Goal: Information Seeking & Learning: Learn about a topic

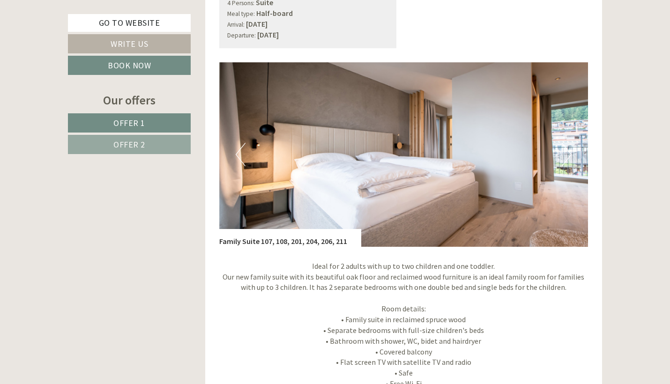
scroll to position [1415, 0]
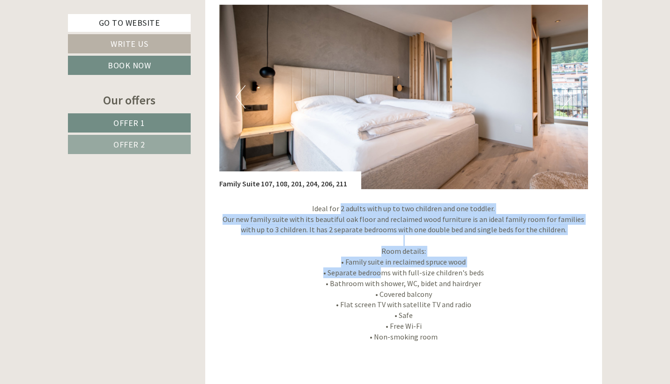
drag, startPoint x: 341, startPoint y: 196, endPoint x: 384, endPoint y: 257, distance: 74.7
click at [384, 257] on p "Ideal for 2 adults with up to two children and one toddler. Our new family suit…" at bounding box center [403, 272] width 369 height 139
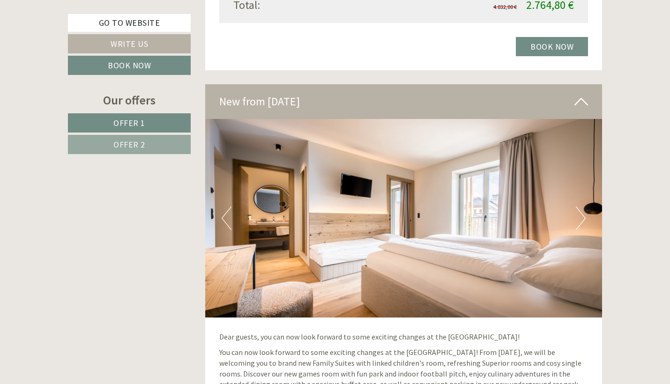
scroll to position [1931, 0]
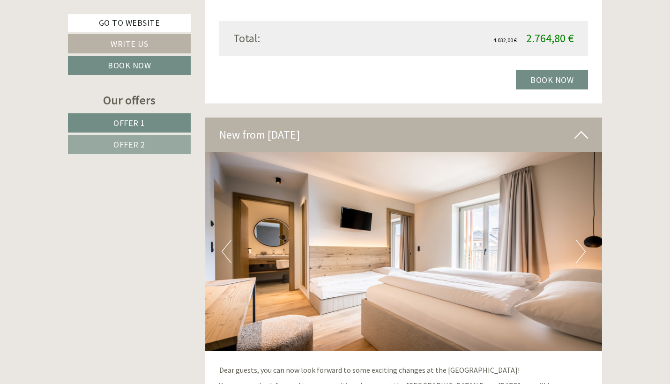
click at [572, 220] on img at bounding box center [404, 251] width 398 height 199
click at [576, 229] on img at bounding box center [404, 251] width 398 height 199
click at [582, 240] on button "Next" at bounding box center [581, 251] width 10 height 23
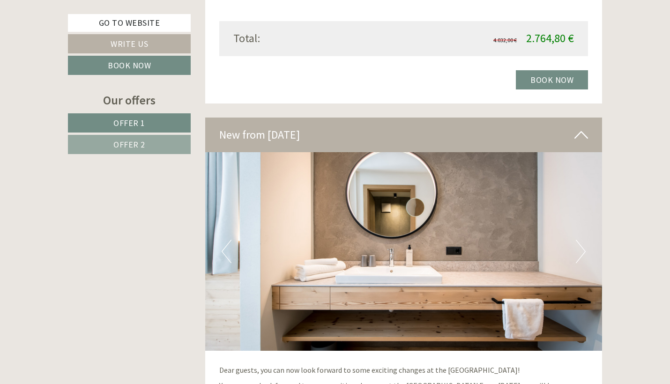
click at [582, 240] on button "Next" at bounding box center [581, 251] width 10 height 23
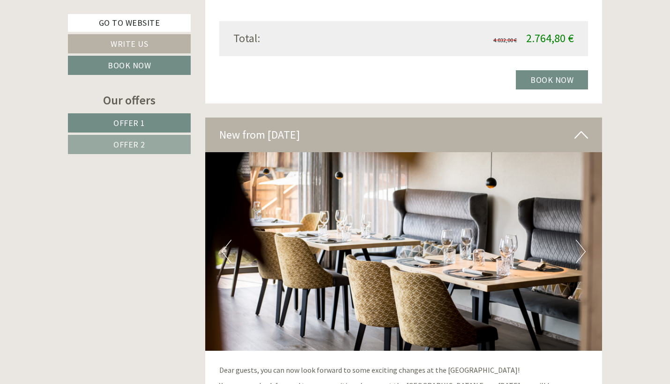
click at [582, 240] on button "Next" at bounding box center [581, 251] width 10 height 23
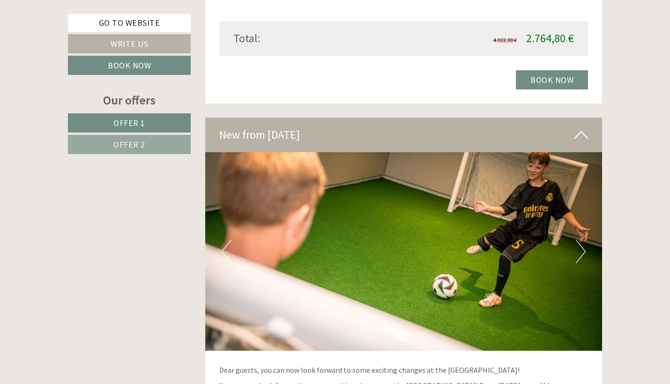
click at [582, 240] on button "Next" at bounding box center [581, 251] width 10 height 23
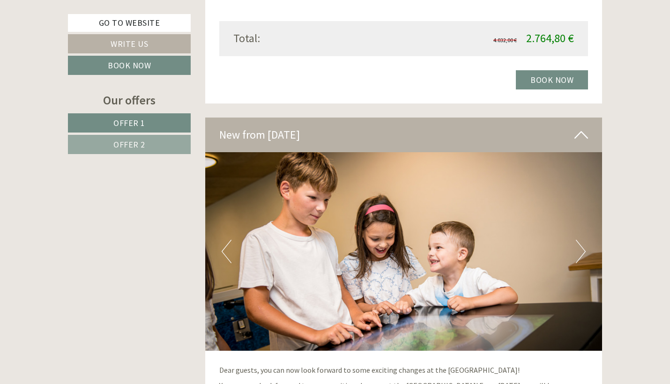
click at [582, 240] on button "Next" at bounding box center [581, 251] width 10 height 23
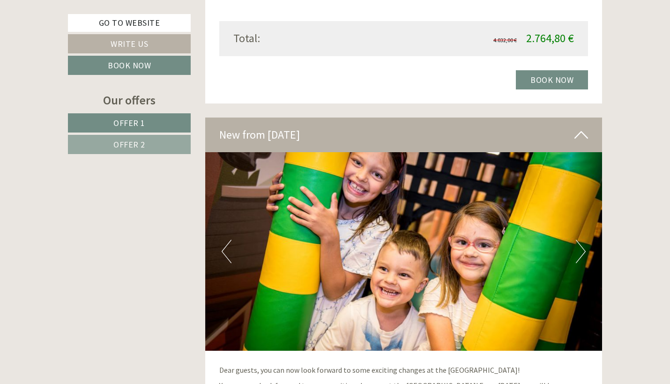
click at [582, 240] on button "Next" at bounding box center [581, 251] width 10 height 23
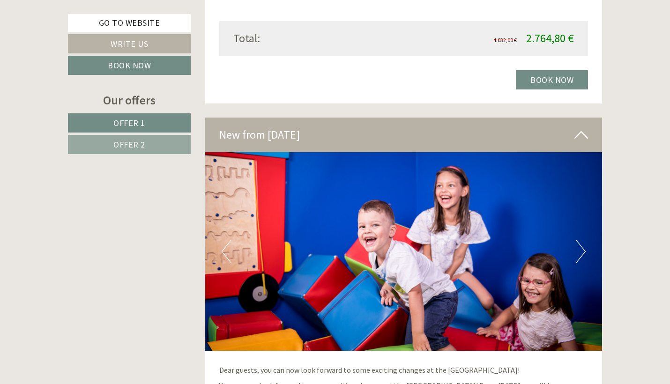
click at [582, 240] on button "Next" at bounding box center [581, 251] width 10 height 23
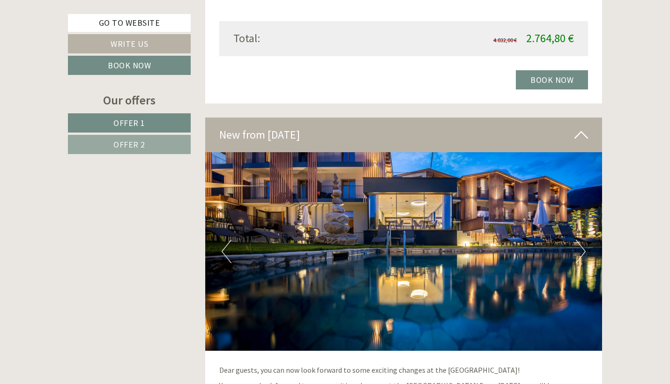
click at [582, 240] on button "Next" at bounding box center [581, 251] width 10 height 23
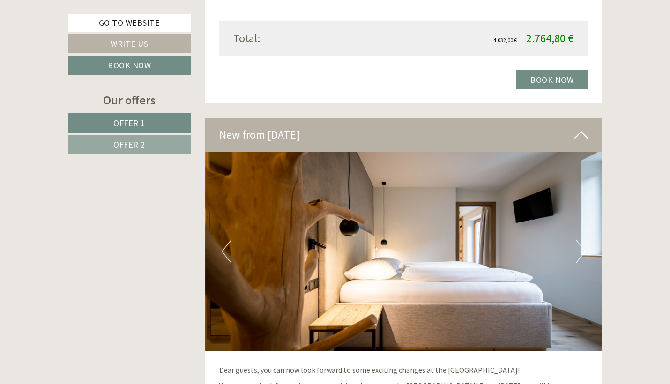
click at [582, 240] on button "Next" at bounding box center [581, 251] width 10 height 23
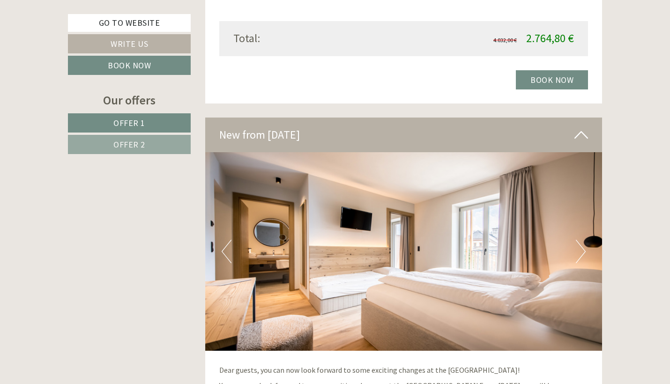
click at [582, 240] on button "Next" at bounding box center [581, 251] width 10 height 23
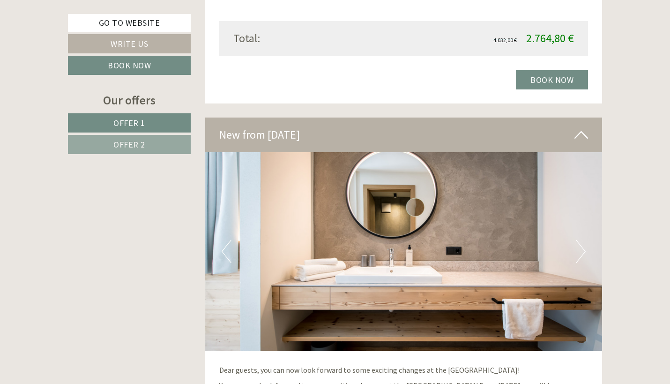
click at [582, 240] on button "Next" at bounding box center [581, 251] width 10 height 23
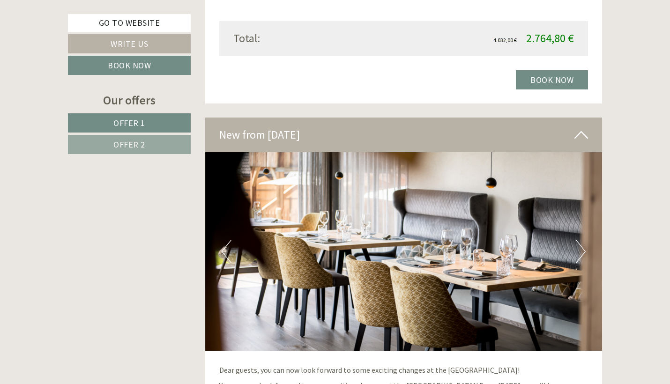
click at [582, 240] on button "Next" at bounding box center [581, 251] width 10 height 23
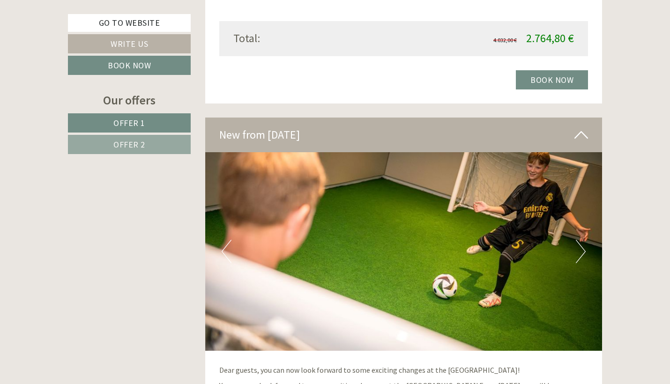
click at [582, 240] on button "Next" at bounding box center [581, 251] width 10 height 23
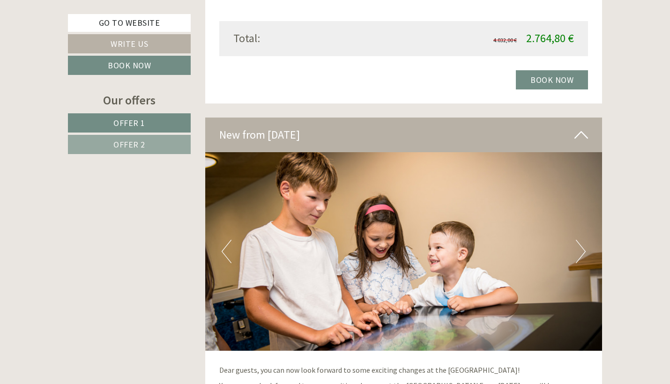
click at [582, 240] on button "Next" at bounding box center [581, 251] width 10 height 23
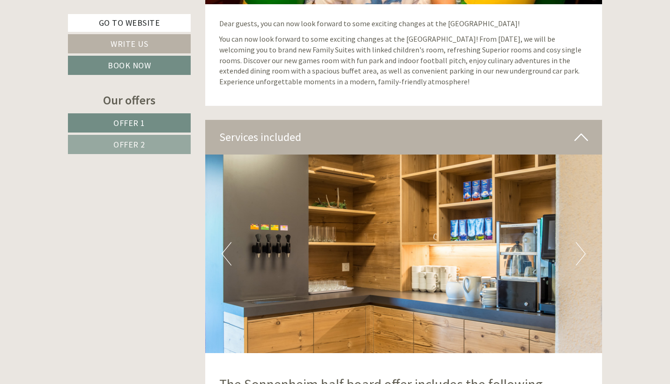
scroll to position [2279, 0]
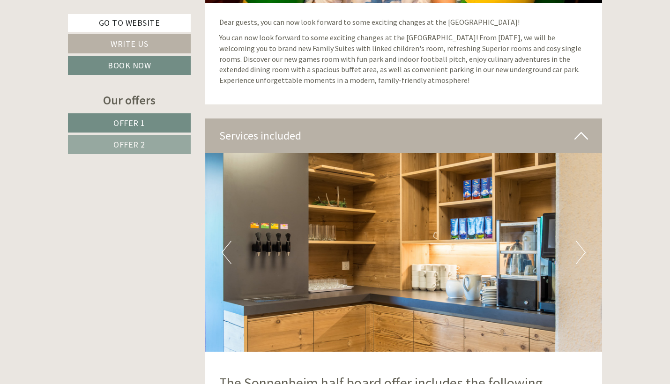
click at [581, 241] on button "Next" at bounding box center [581, 252] width 10 height 23
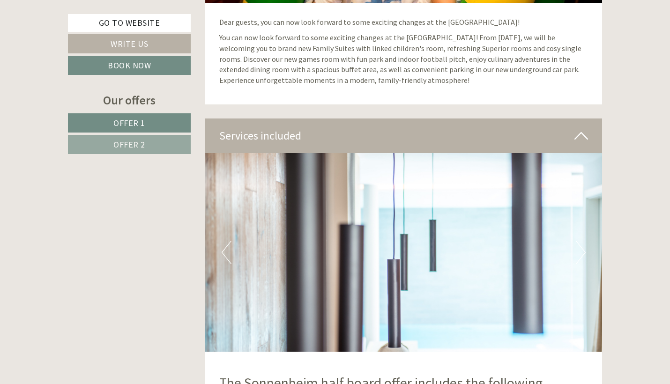
click at [581, 241] on button "Next" at bounding box center [581, 252] width 10 height 23
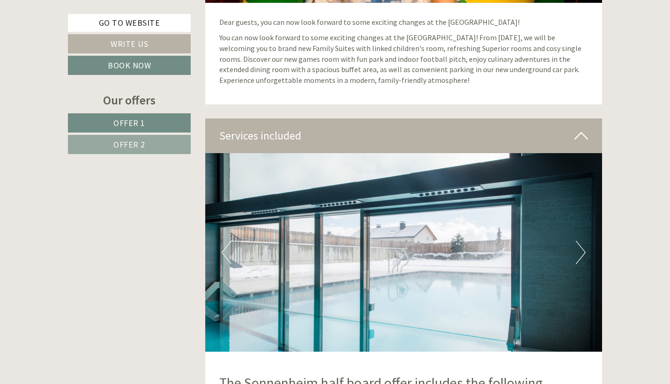
click at [581, 241] on button "Next" at bounding box center [581, 252] width 10 height 23
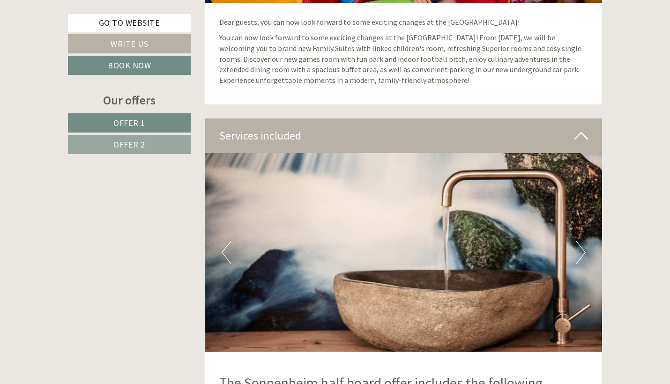
click at [581, 241] on button "Next" at bounding box center [581, 252] width 10 height 23
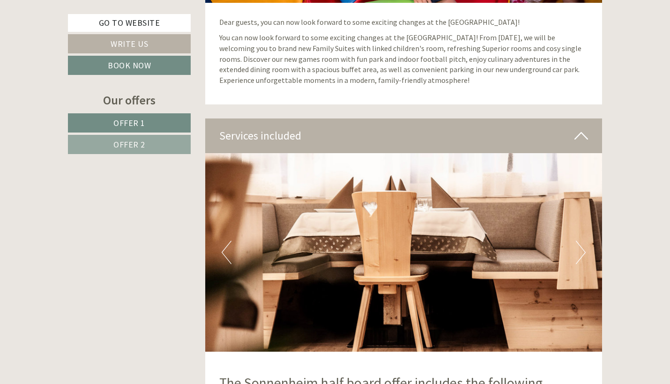
click at [581, 241] on button "Next" at bounding box center [581, 252] width 10 height 23
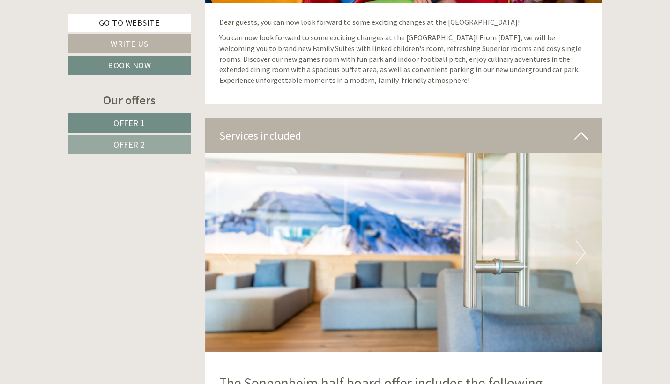
click at [581, 241] on button "Next" at bounding box center [581, 252] width 10 height 23
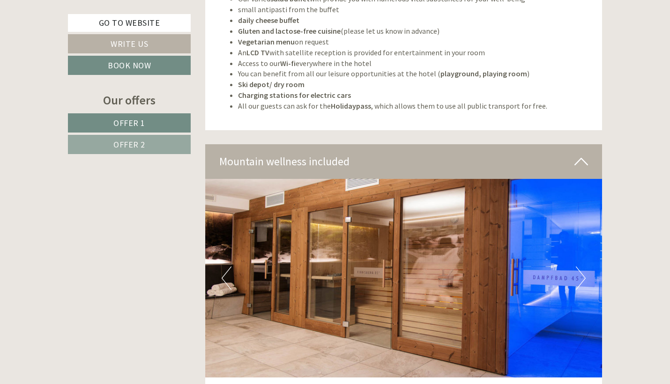
scroll to position [2746, 0]
click at [581, 266] on button "Next" at bounding box center [581, 277] width 10 height 23
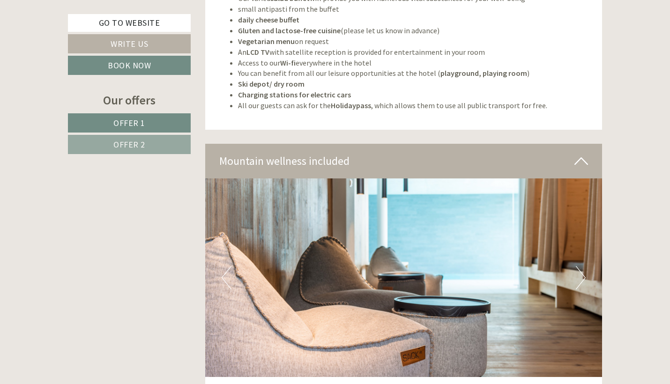
click at [581, 266] on button "Next" at bounding box center [581, 277] width 10 height 23
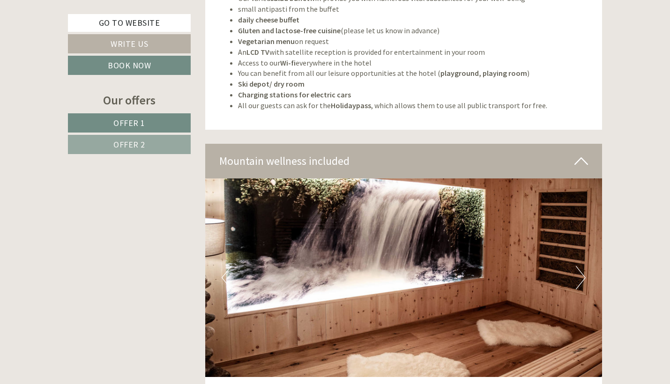
click at [581, 266] on button "Next" at bounding box center [581, 277] width 10 height 23
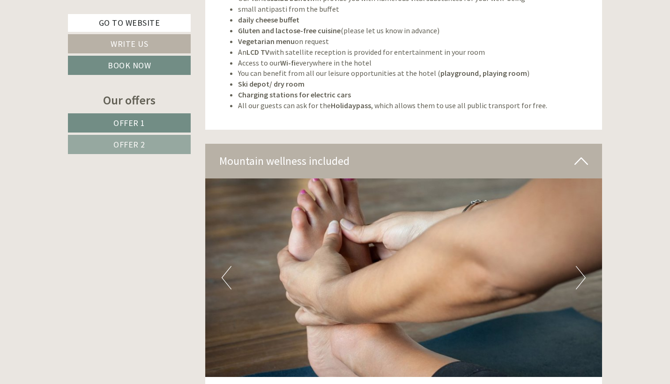
click at [581, 266] on button "Next" at bounding box center [581, 277] width 10 height 23
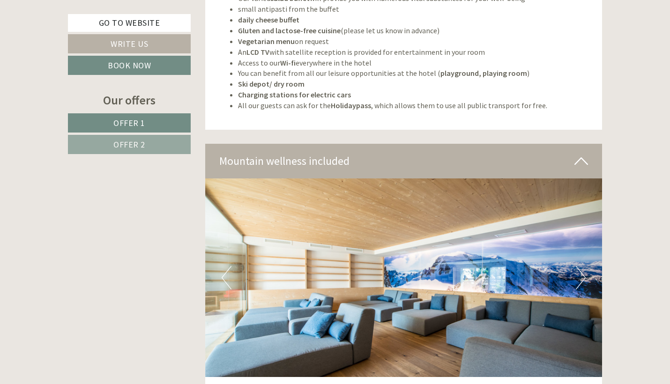
click at [581, 266] on button "Next" at bounding box center [581, 277] width 10 height 23
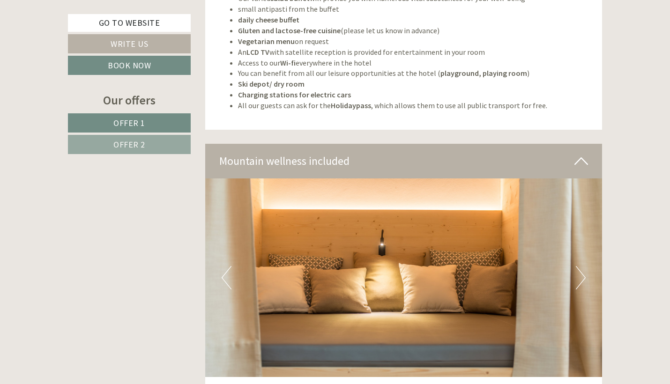
click at [581, 266] on button "Next" at bounding box center [581, 277] width 10 height 23
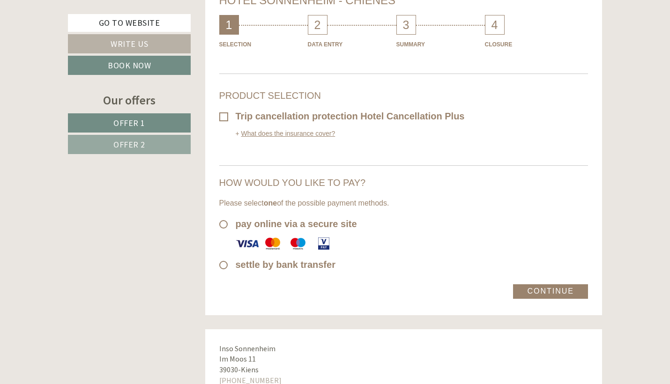
scroll to position [5027, 0]
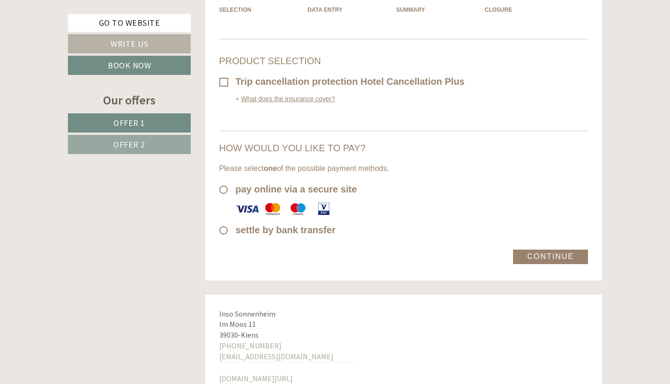
click at [266, 374] on link "www.sonnenheim.it/" at bounding box center [256, 378] width 74 height 9
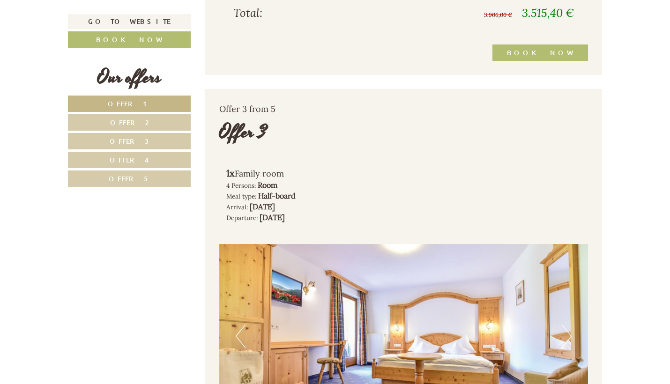
scroll to position [1919, 0]
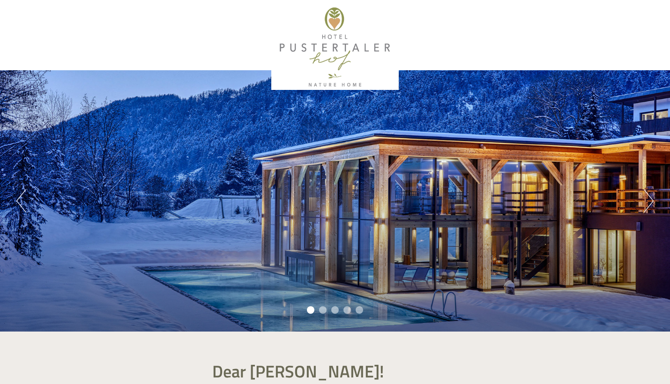
scroll to position [481, 0]
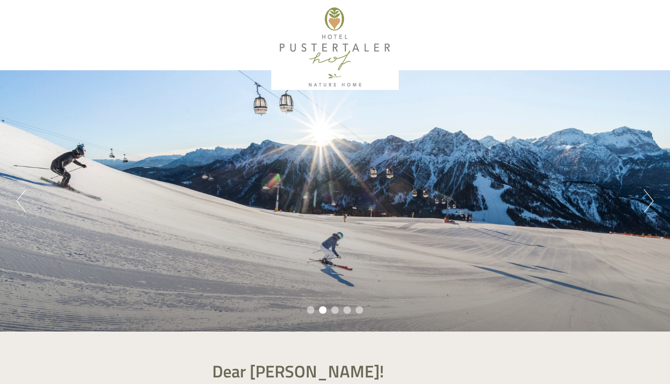
click at [336, 311] on li "3" at bounding box center [335, 311] width 8 height 8
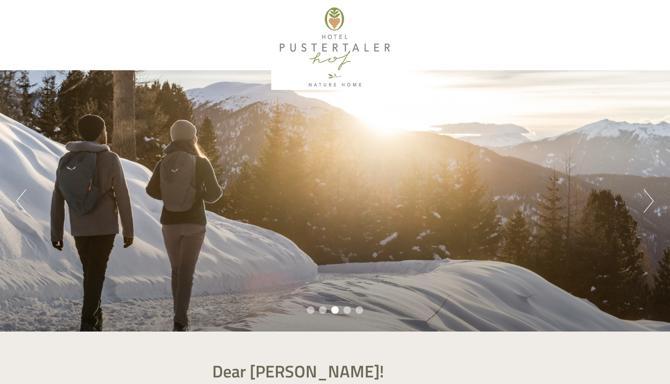
click at [351, 315] on ul "1 2 3 4 5" at bounding box center [335, 311] width 670 height 11
click at [351, 312] on li "4" at bounding box center [348, 311] width 8 height 8
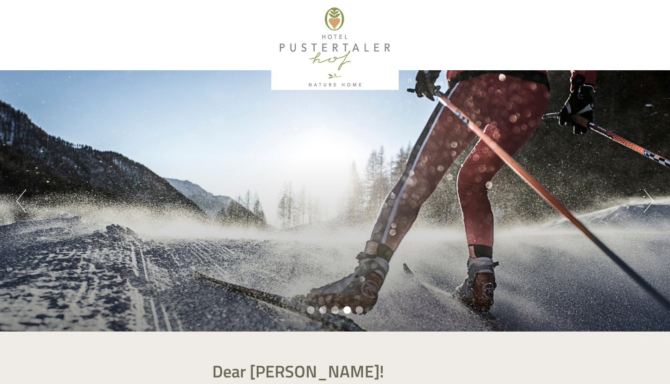
click at [360, 312] on li "5" at bounding box center [360, 311] width 8 height 8
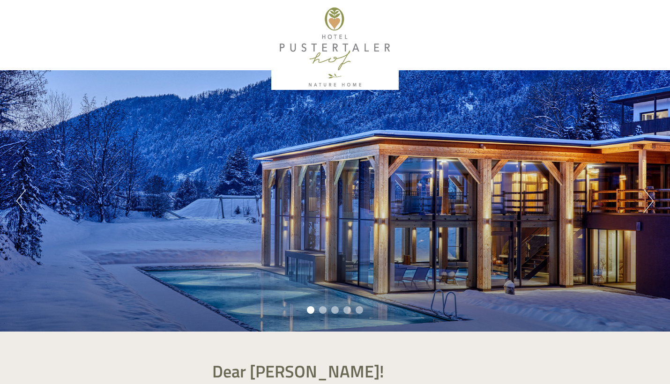
scroll to position [0, 0]
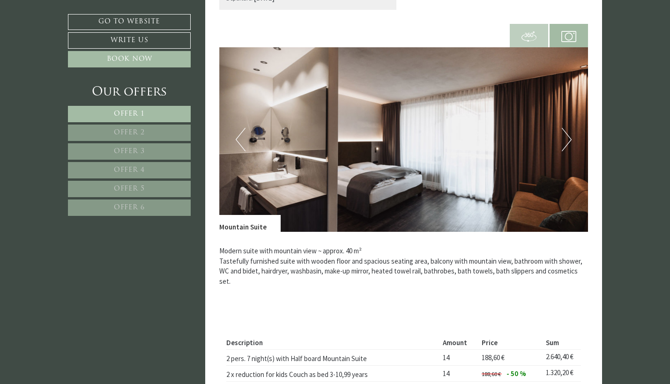
scroll to position [1978, 0]
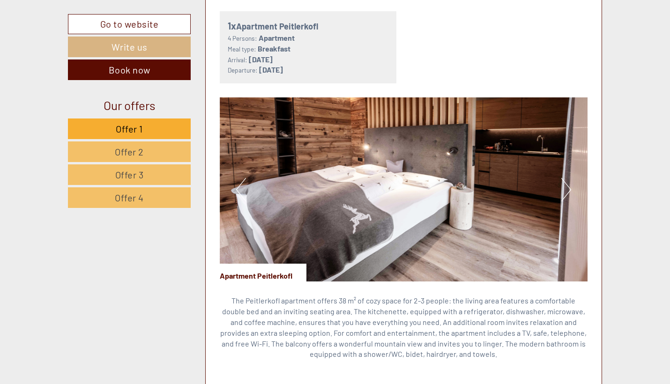
scroll to position [615, 0]
